Goal: Task Accomplishment & Management: Manage account settings

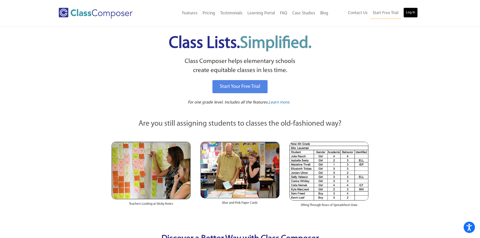
click at [409, 13] on link "Log In" at bounding box center [411, 13] width 14 height 10
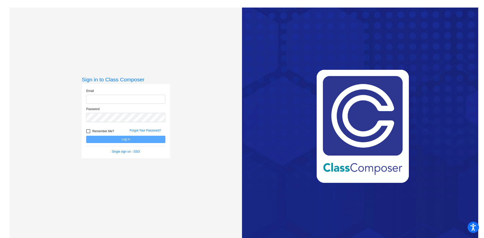
type input "[EMAIL_ADDRESS][DOMAIN_NAME]"
click at [124, 141] on button "Log In" at bounding box center [125, 139] width 79 height 7
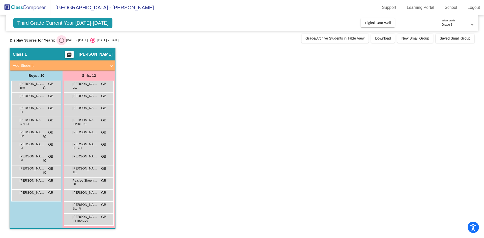
click at [62, 40] on div "Select an option" at bounding box center [61, 40] width 5 height 5
click at [62, 43] on input "[DATE] - [DATE]" at bounding box center [61, 43] width 0 height 0
radio input "true"
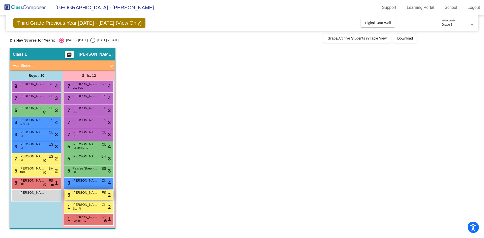
click at [85, 193] on span "[PERSON_NAME]" at bounding box center [84, 192] width 25 height 5
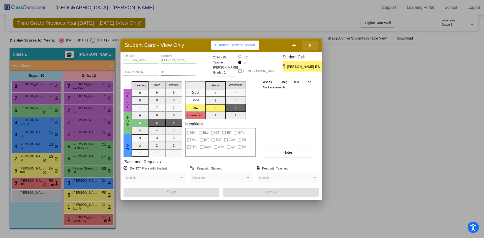
click at [311, 47] on icon "button" at bounding box center [310, 46] width 3 height 4
